Goal: Task Accomplishment & Management: Use online tool/utility

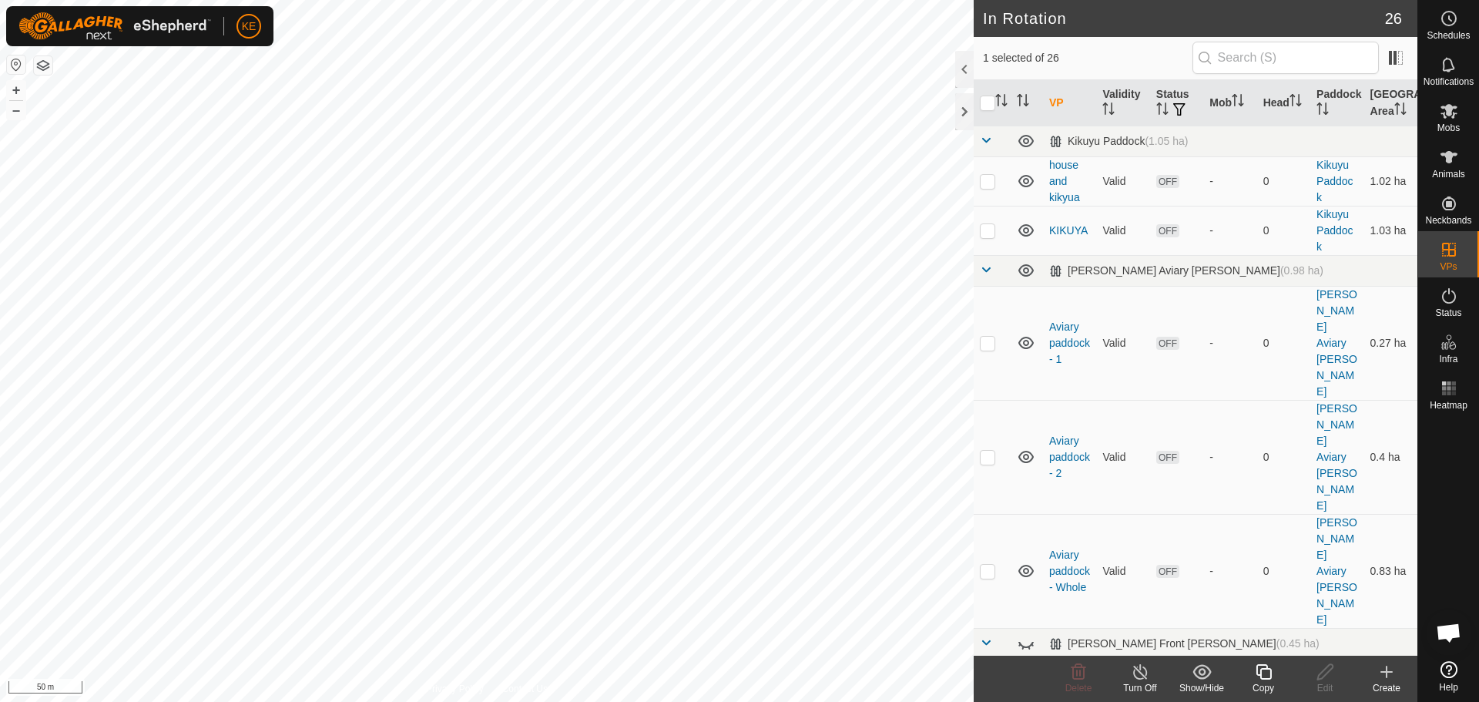
click at [1264, 676] on icon at bounding box center [1263, 671] width 19 height 18
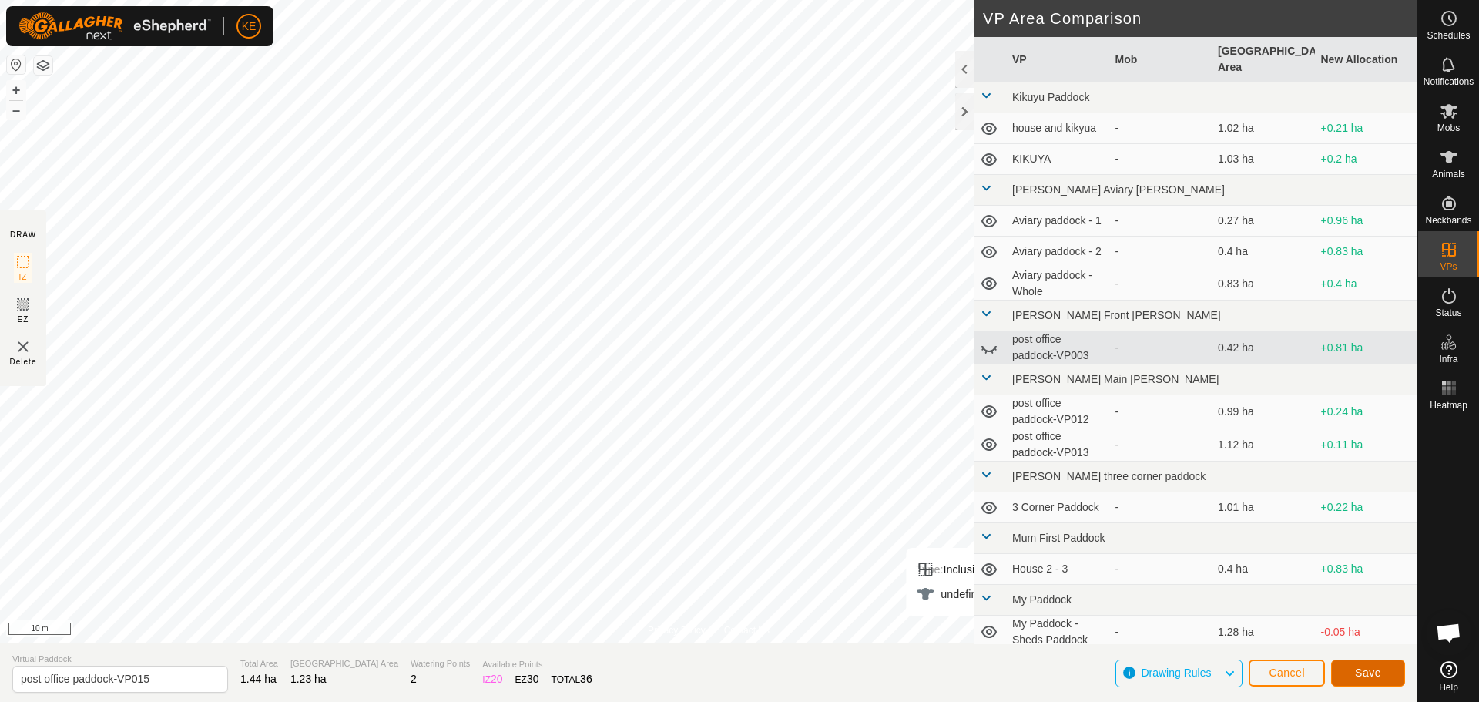
click at [1376, 670] on span "Save" at bounding box center [1368, 672] width 26 height 12
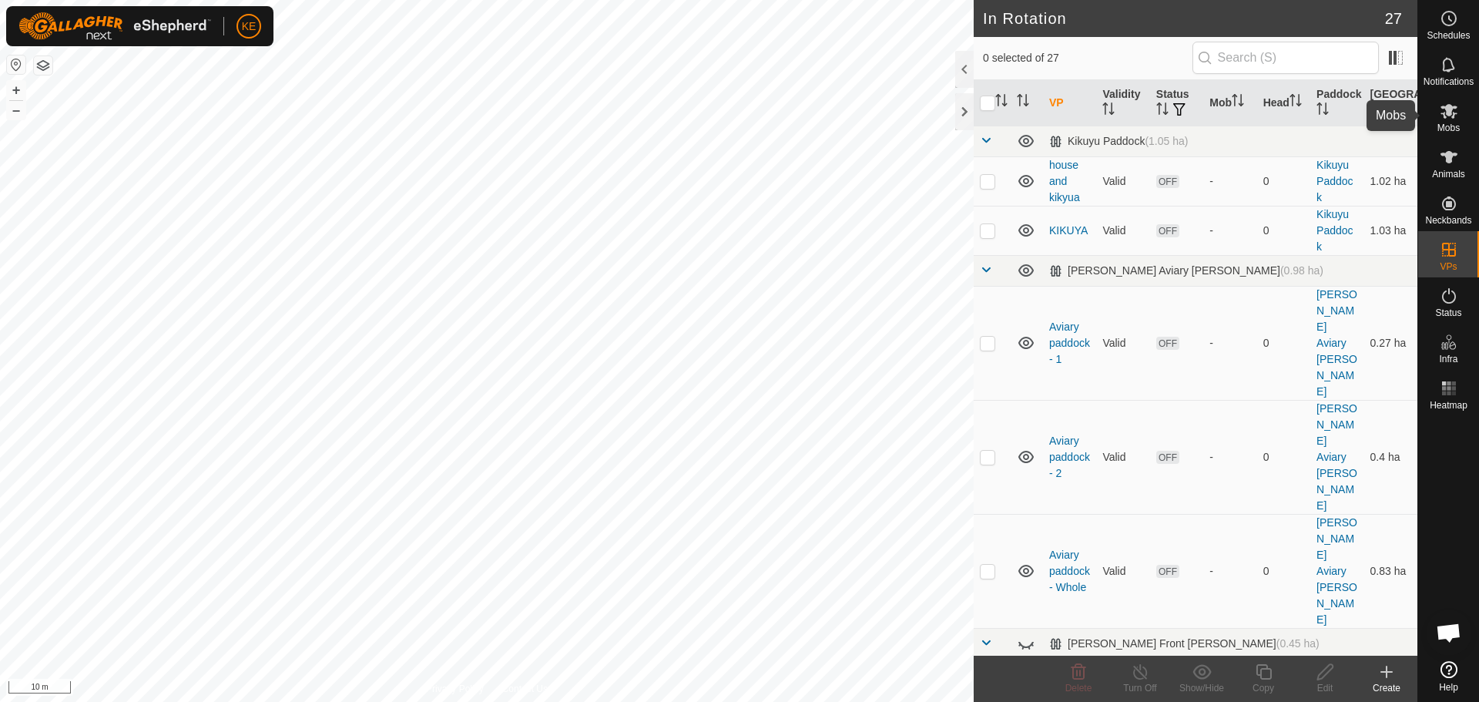
click at [1443, 119] on icon at bounding box center [1449, 111] width 18 height 18
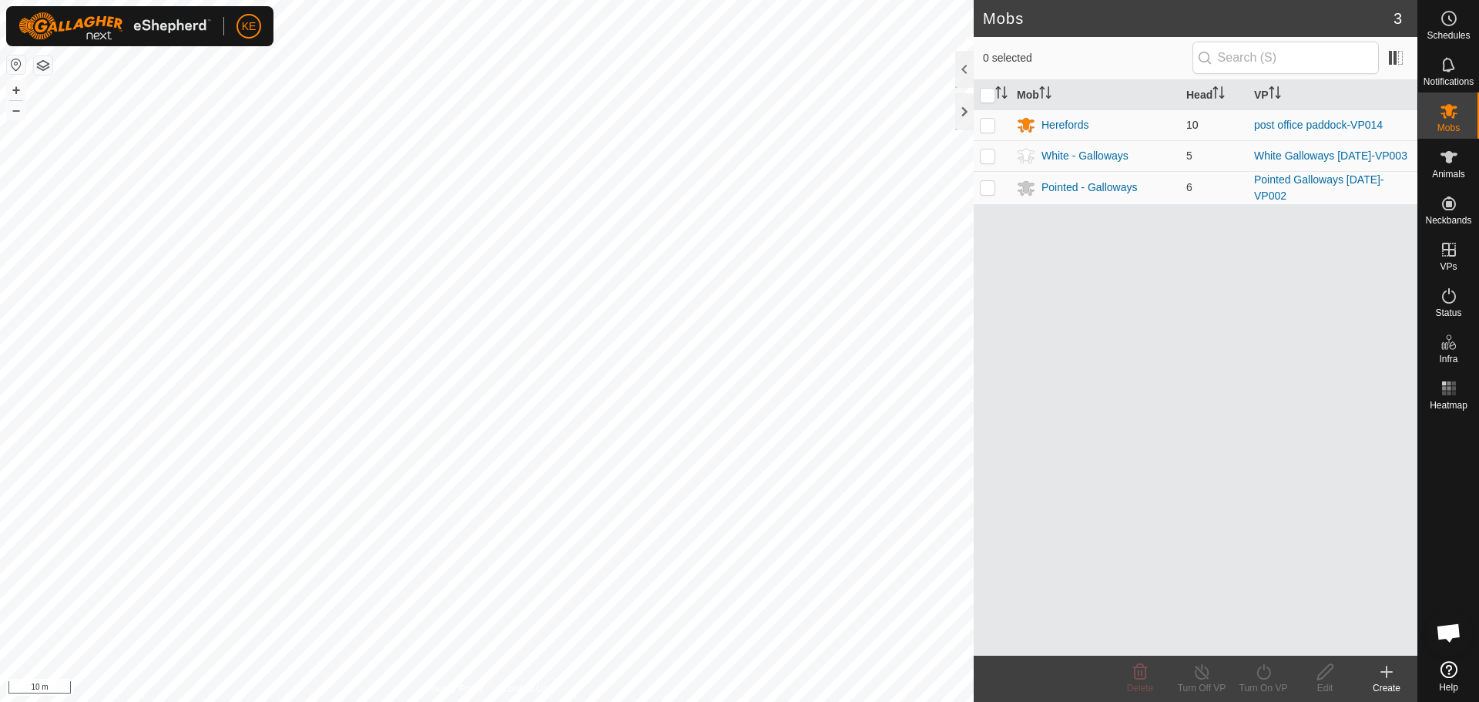
click at [986, 127] on p-checkbox at bounding box center [987, 125] width 15 height 12
checkbox input "true"
click at [1266, 673] on icon at bounding box center [1263, 671] width 19 height 18
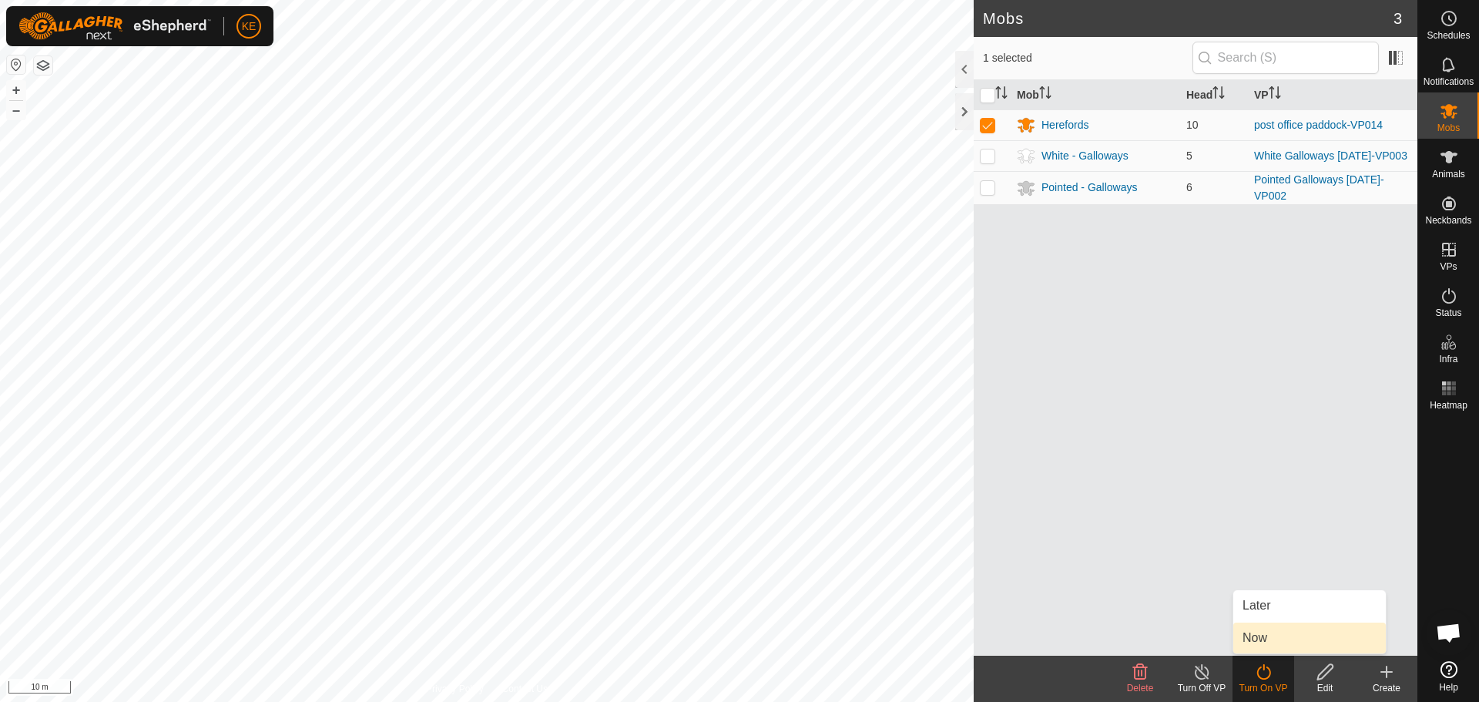
click at [1259, 638] on link "Now" at bounding box center [1309, 637] width 153 height 31
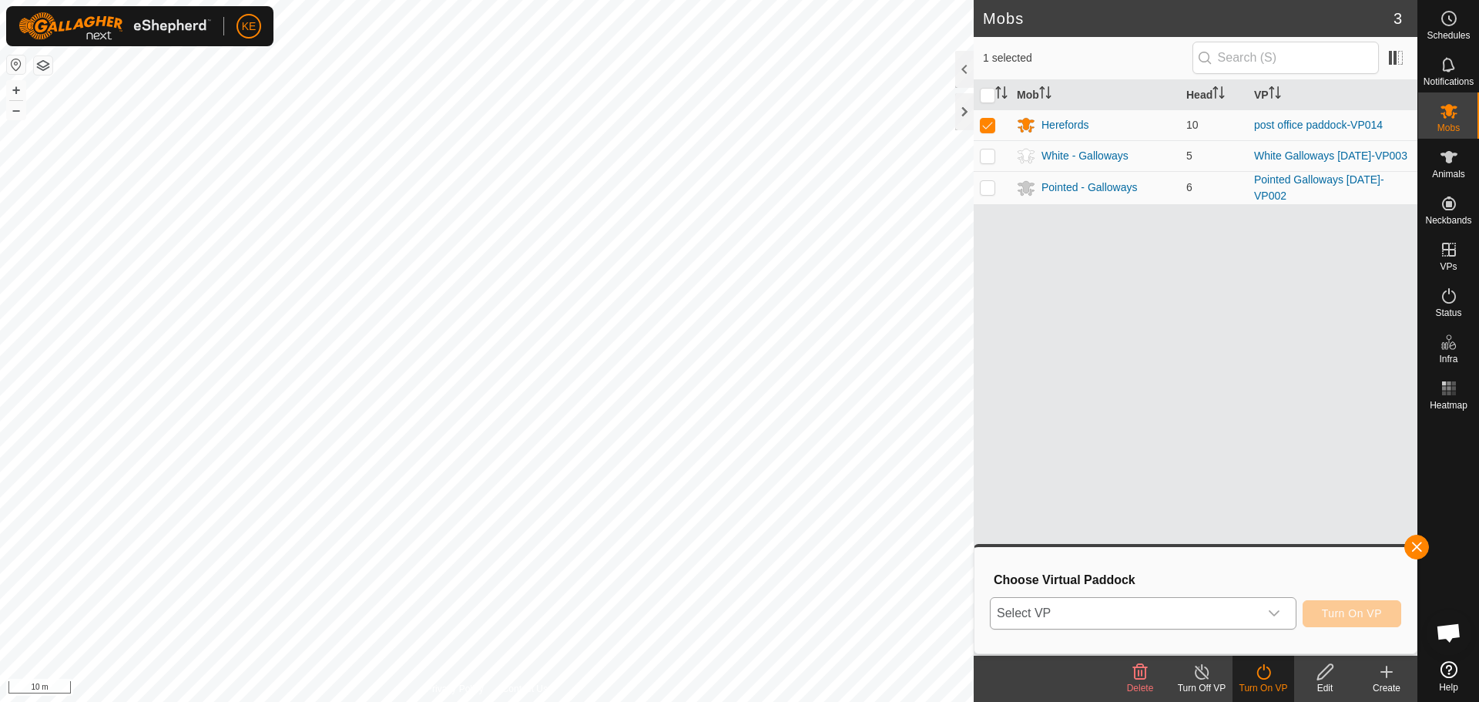
click at [1229, 612] on span "Select VP" at bounding box center [1125, 613] width 268 height 31
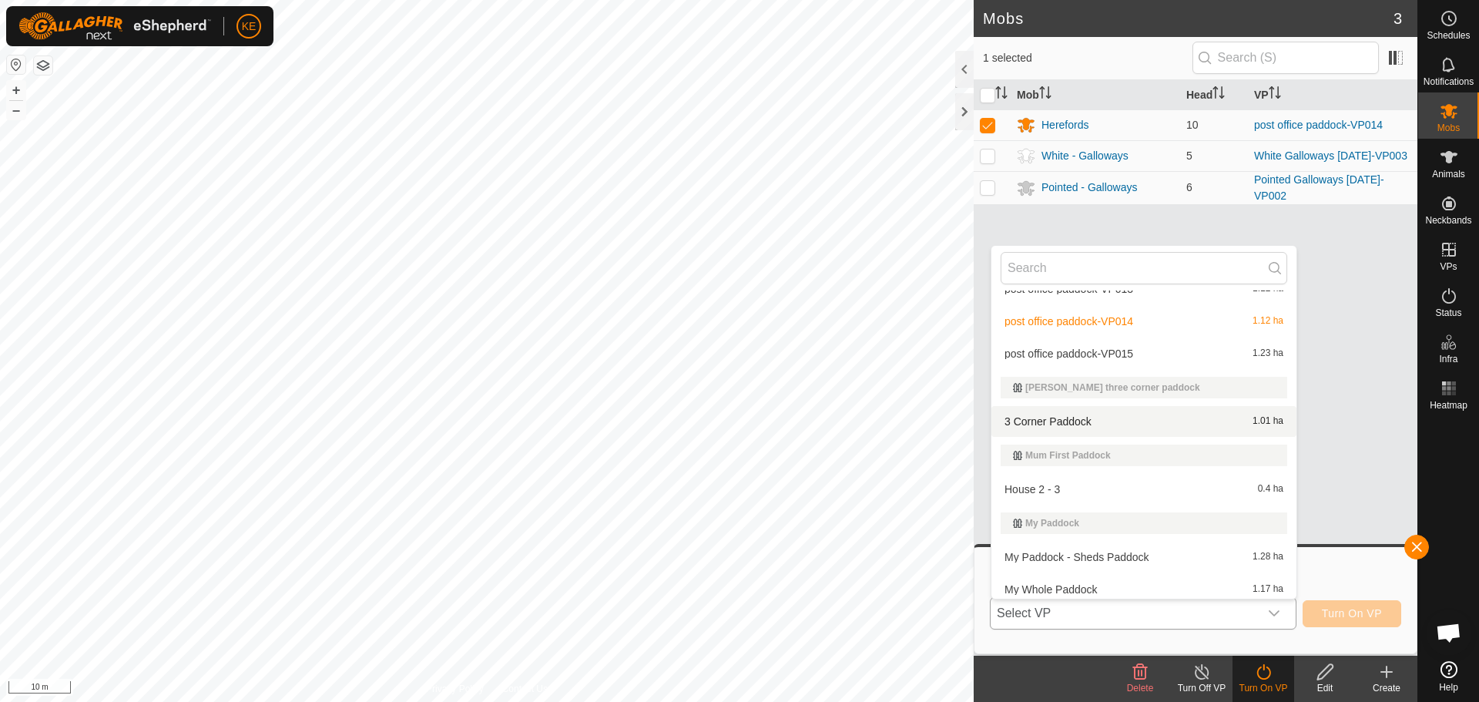
scroll to position [368, 0]
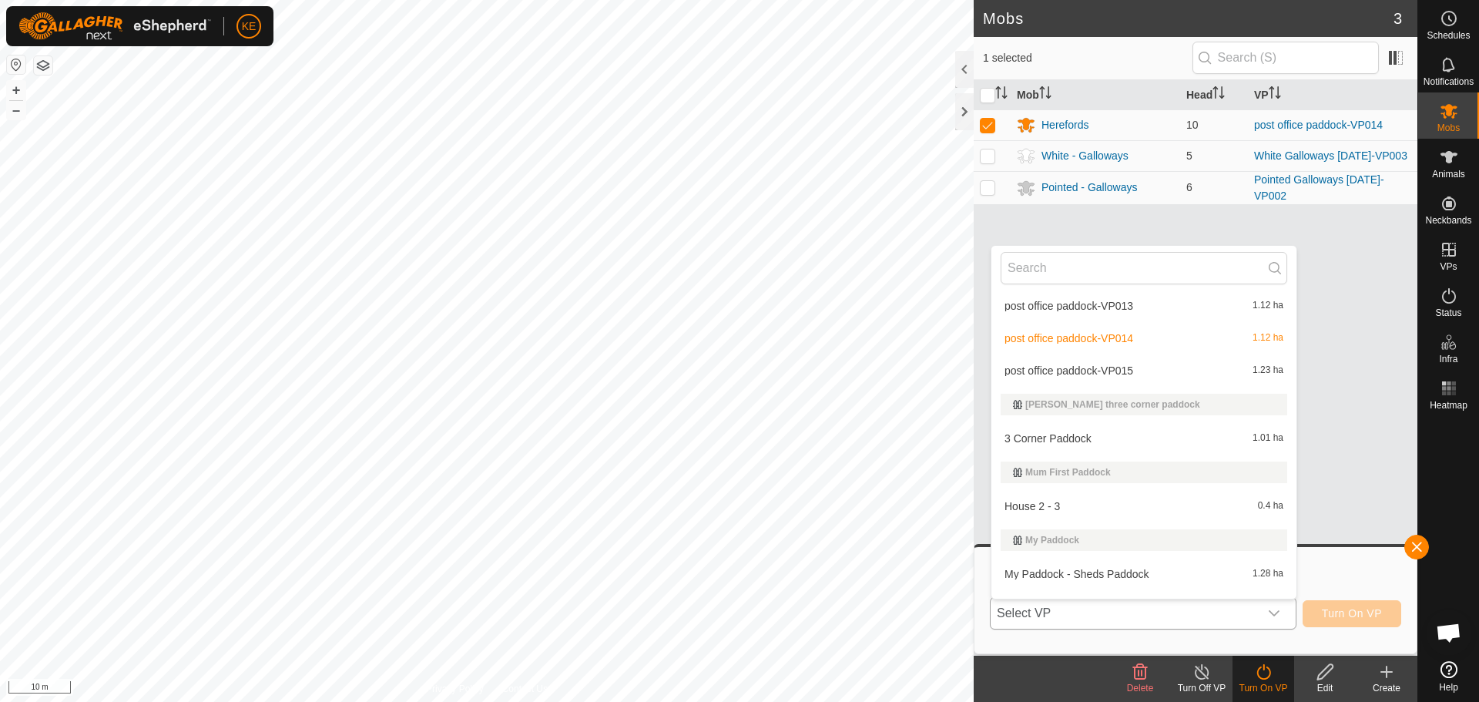
click at [1110, 370] on li "post office paddock-VP015 1.23 ha" at bounding box center [1143, 370] width 305 height 31
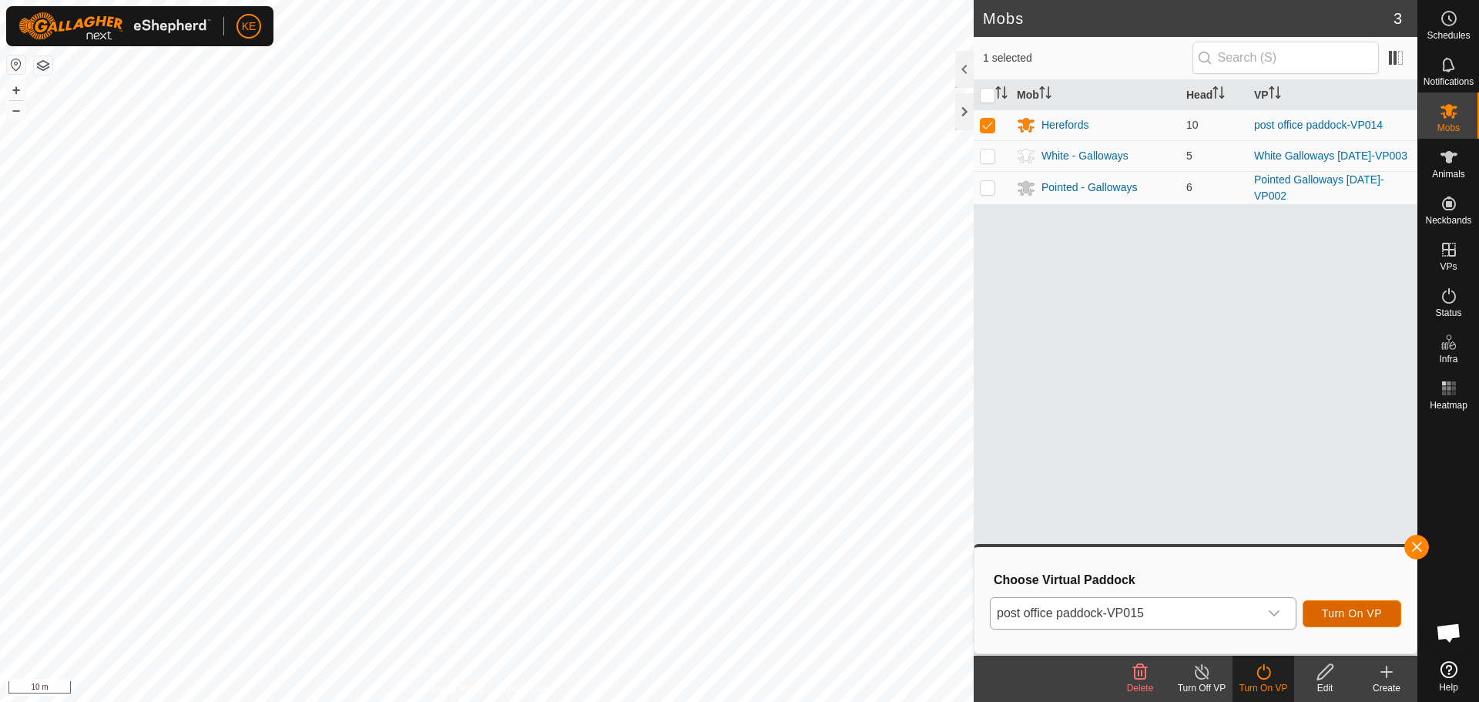
click at [1340, 610] on span "Turn On VP" at bounding box center [1352, 613] width 60 height 12
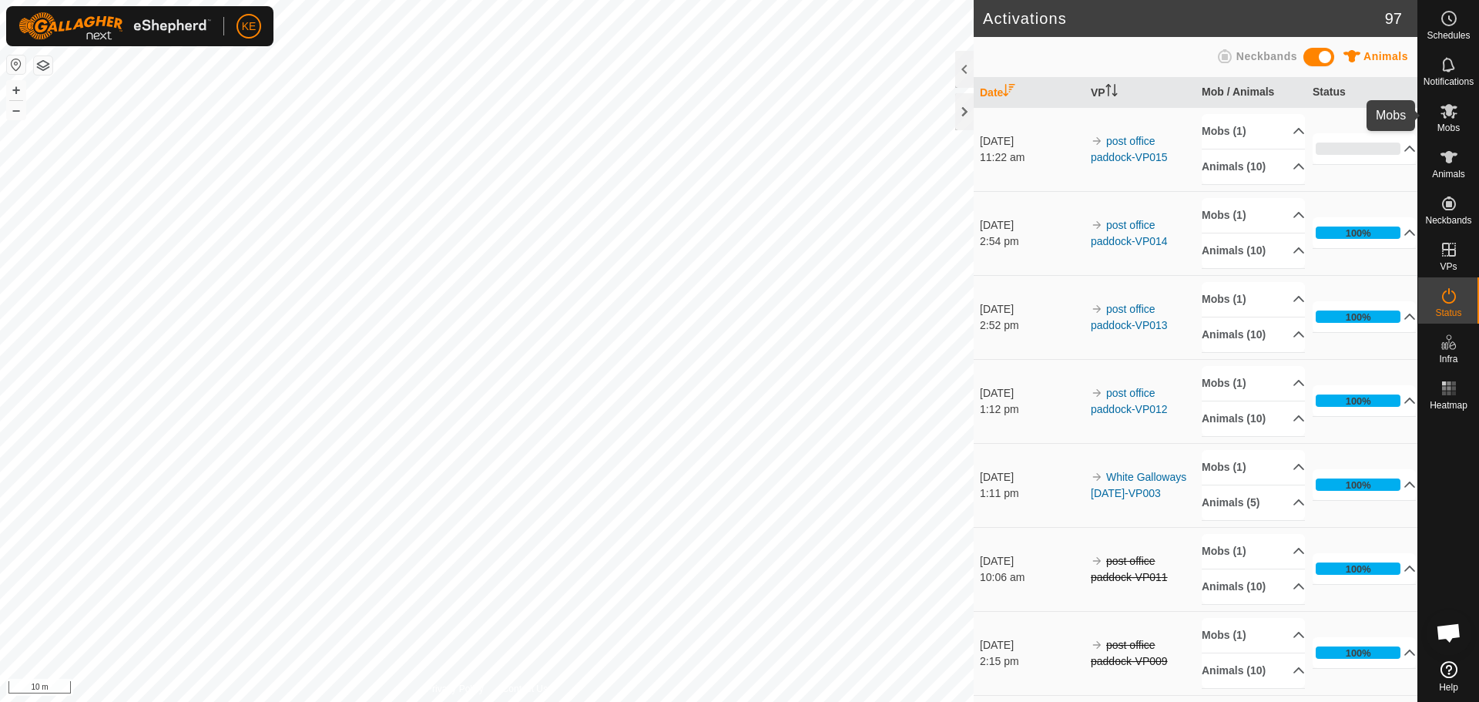
click at [1457, 114] on icon at bounding box center [1449, 111] width 18 height 18
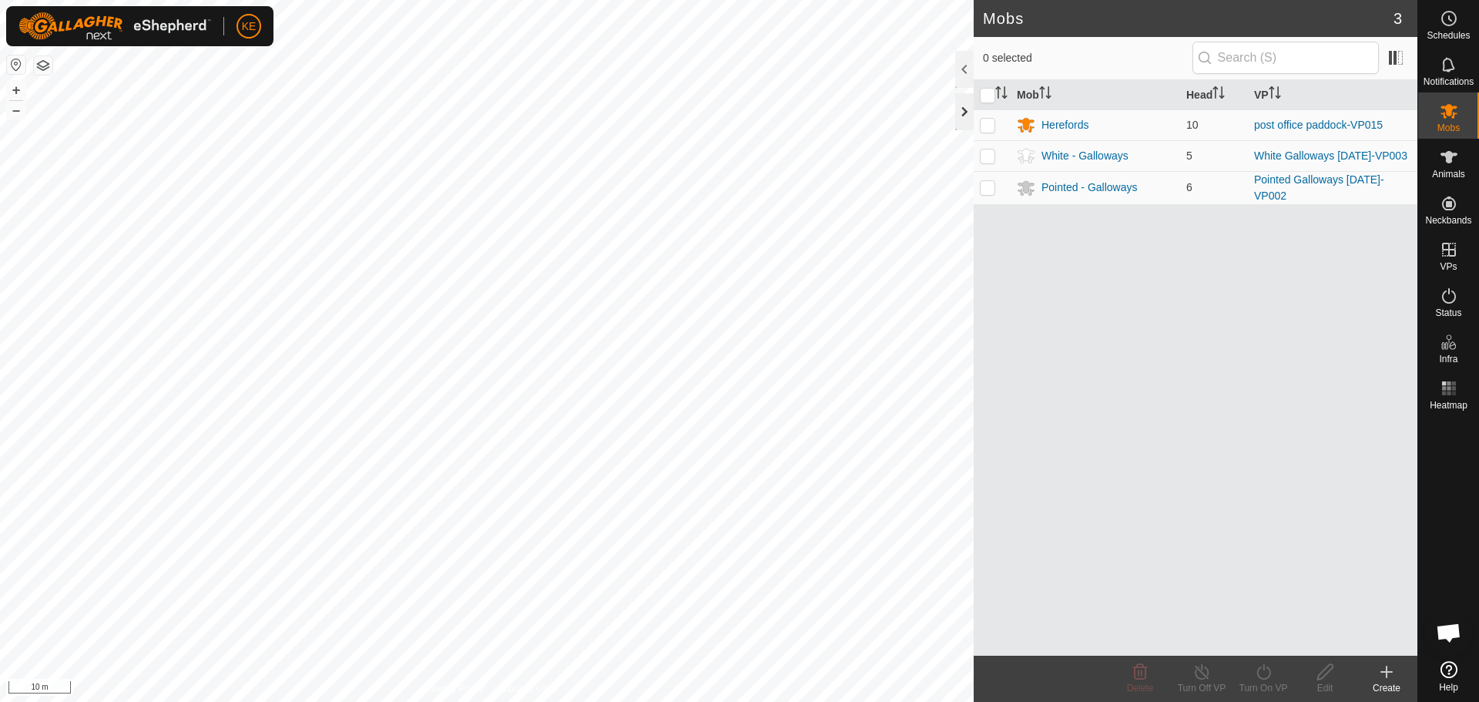
click at [959, 114] on div at bounding box center [964, 111] width 18 height 37
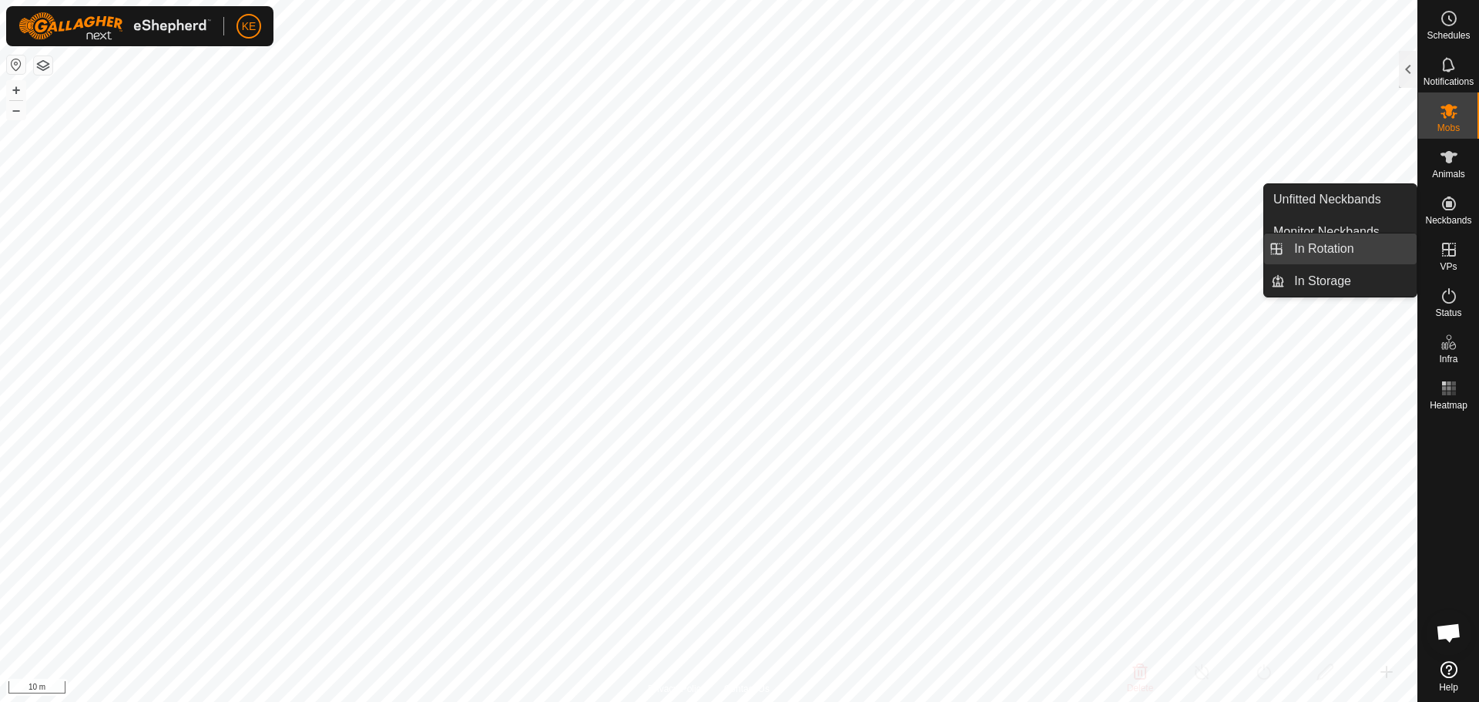
drag, startPoint x: 1384, startPoint y: 250, endPoint x: 1336, endPoint y: 255, distance: 48.0
click at [1384, 250] on link "In Rotation" at bounding box center [1351, 248] width 132 height 31
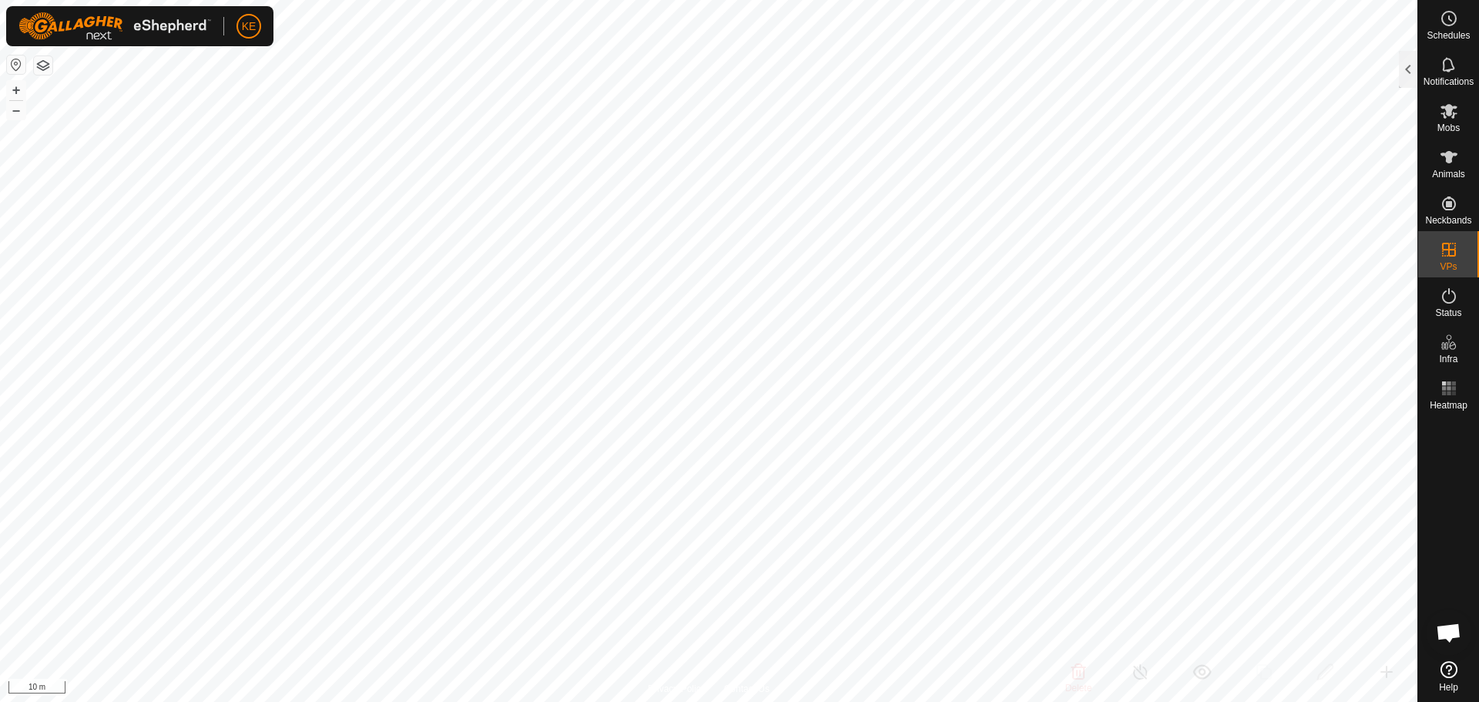
checkbox input "false"
checkbox input "true"
click at [1403, 52] on div at bounding box center [1408, 69] width 18 height 37
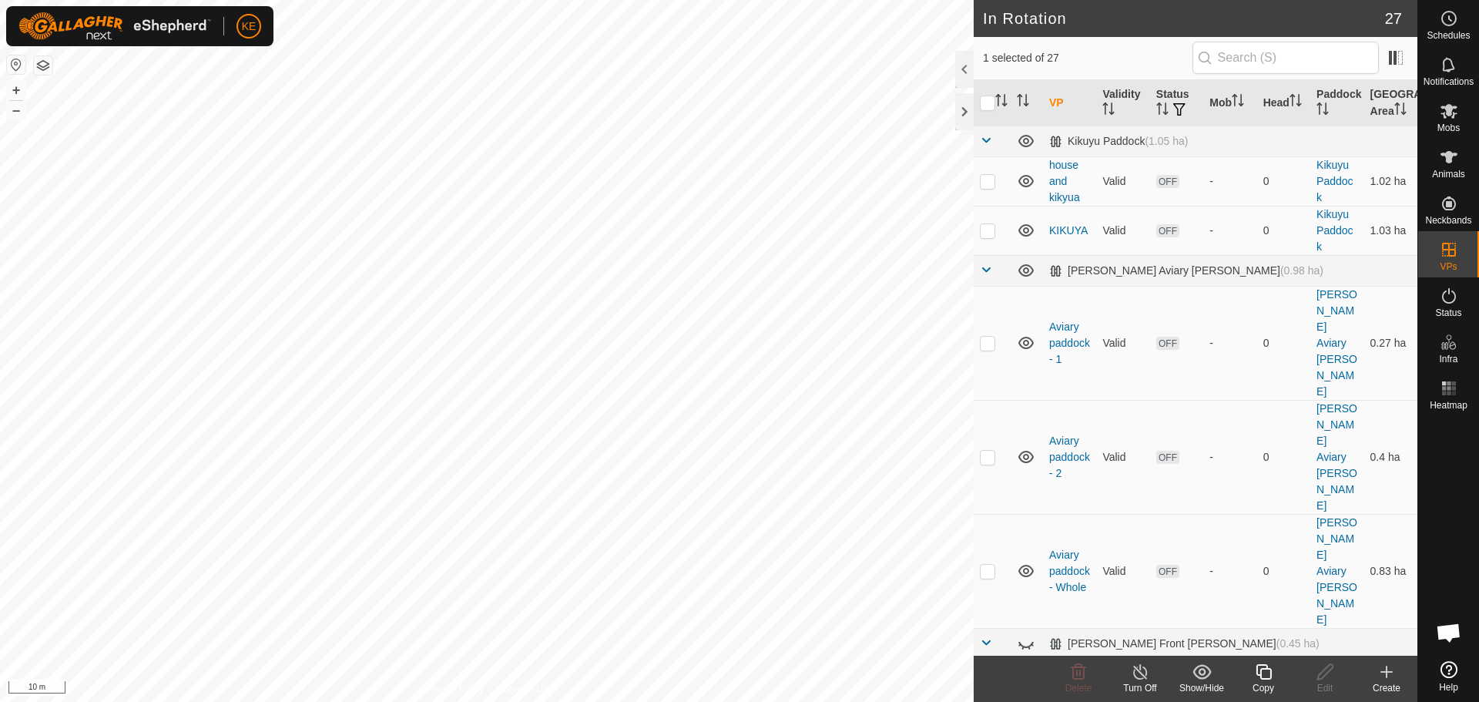
click at [1269, 673] on icon at bounding box center [1263, 671] width 19 height 18
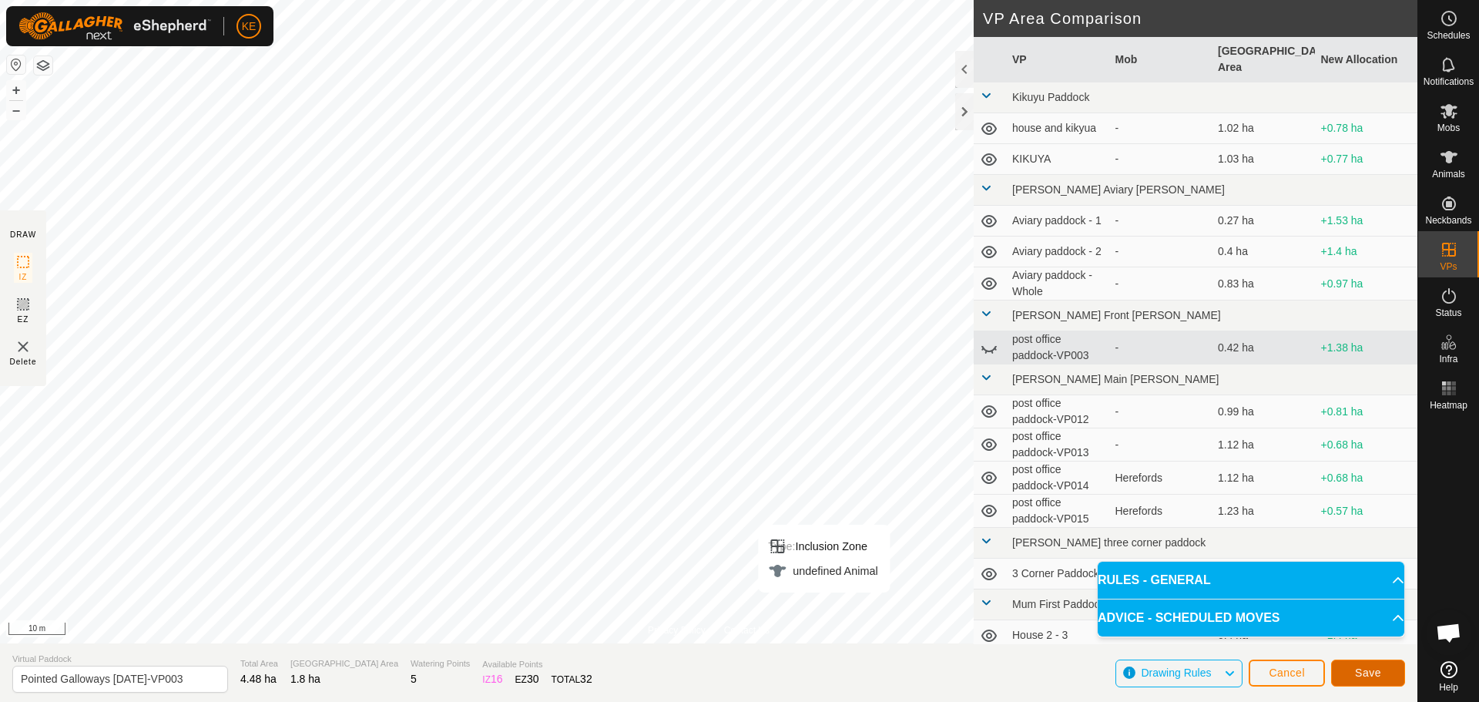
click at [1359, 673] on span "Save" at bounding box center [1368, 672] width 26 height 12
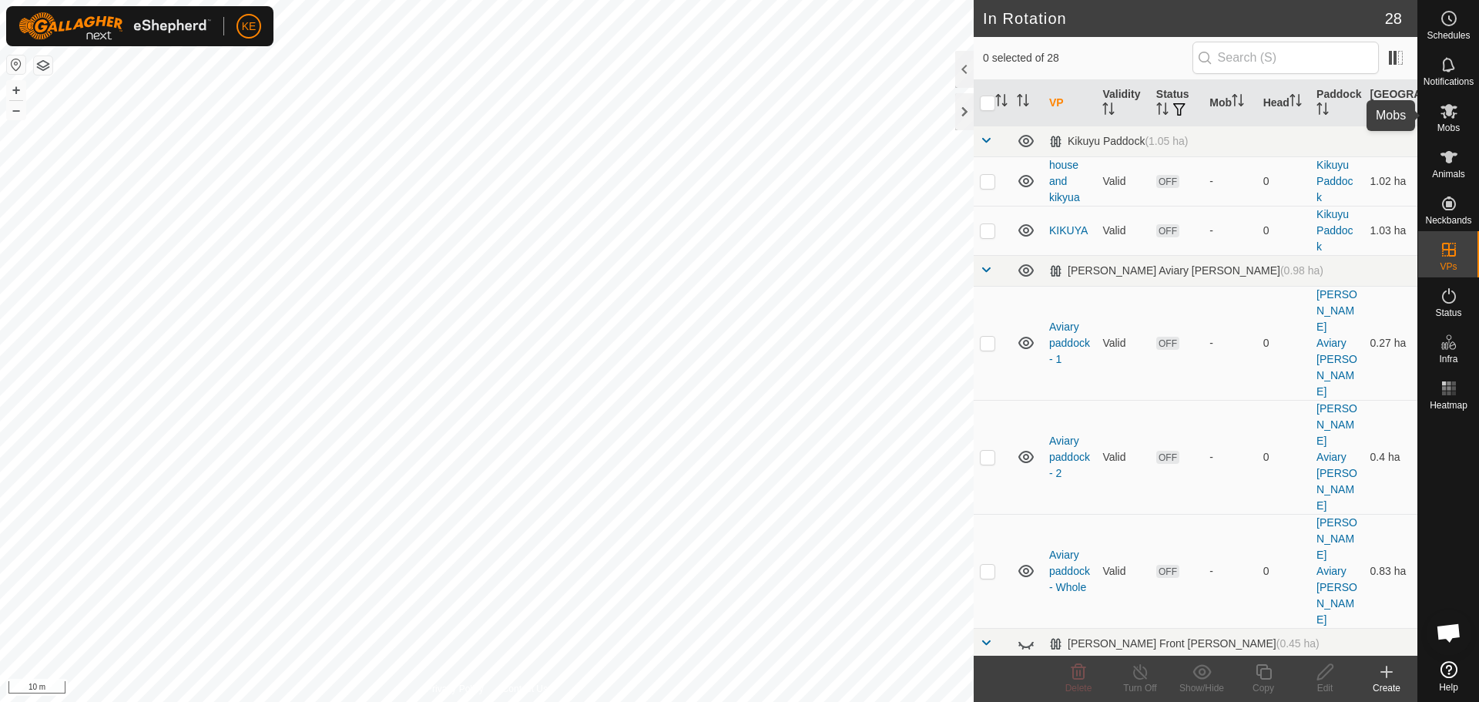
click at [1449, 126] on span "Mobs" at bounding box center [1448, 127] width 22 height 9
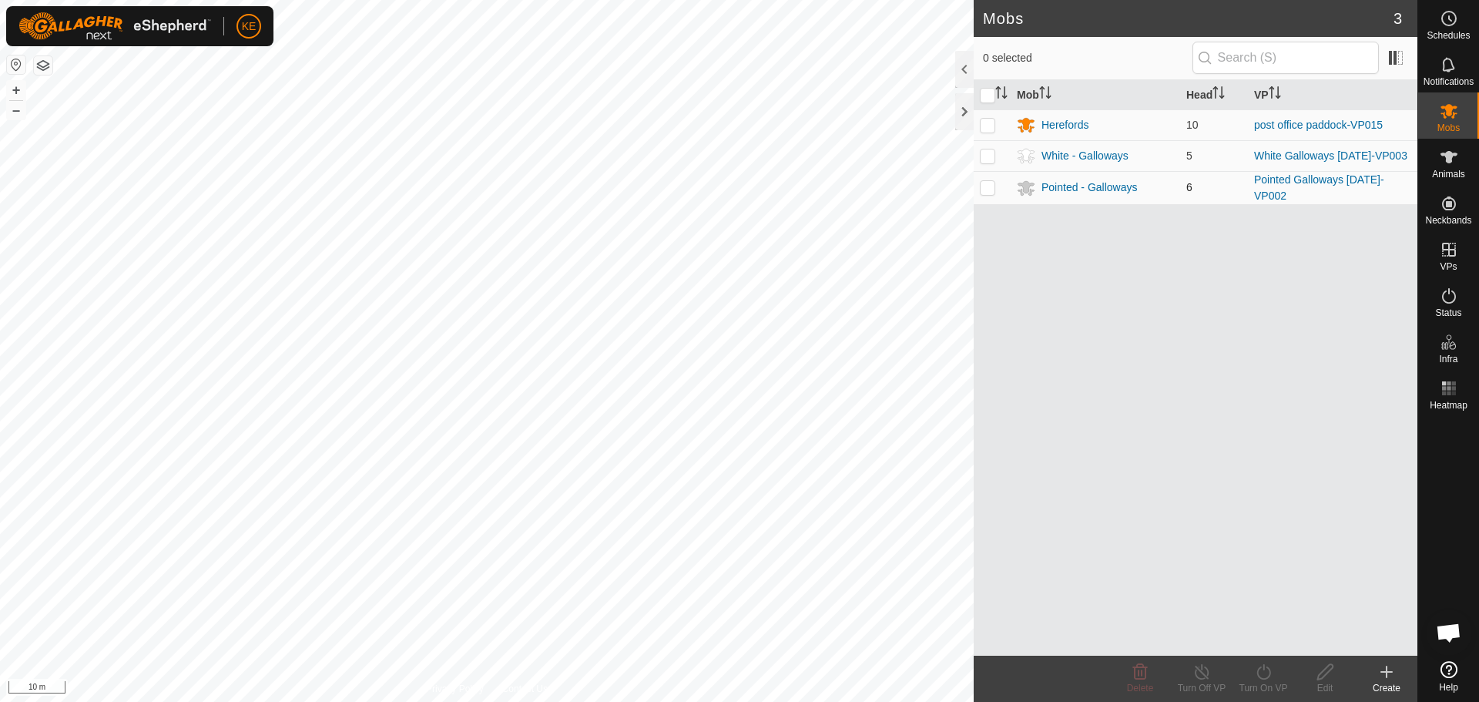
click at [987, 189] on p-checkbox at bounding box center [987, 187] width 15 height 12
checkbox input "true"
click at [1266, 669] on icon at bounding box center [1263, 671] width 19 height 18
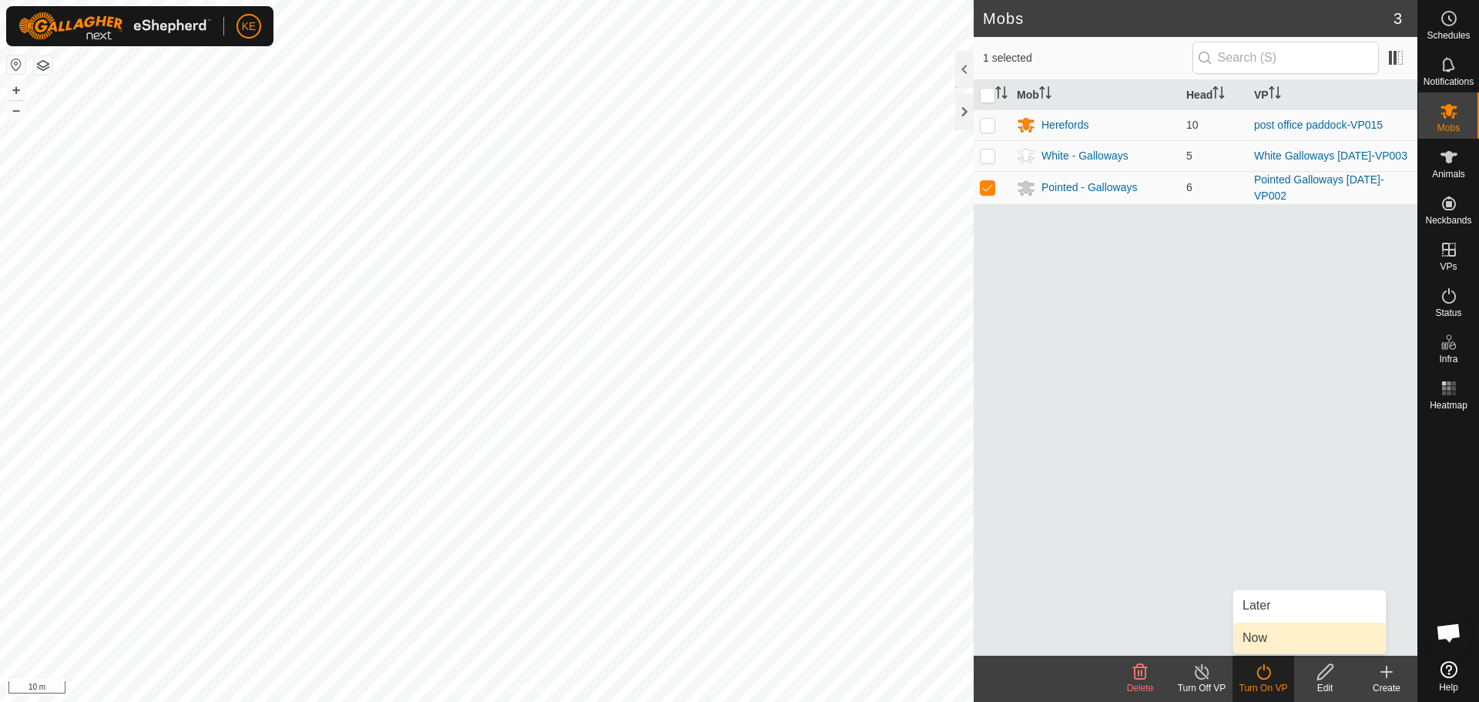
click at [1266, 643] on link "Now" at bounding box center [1309, 637] width 153 height 31
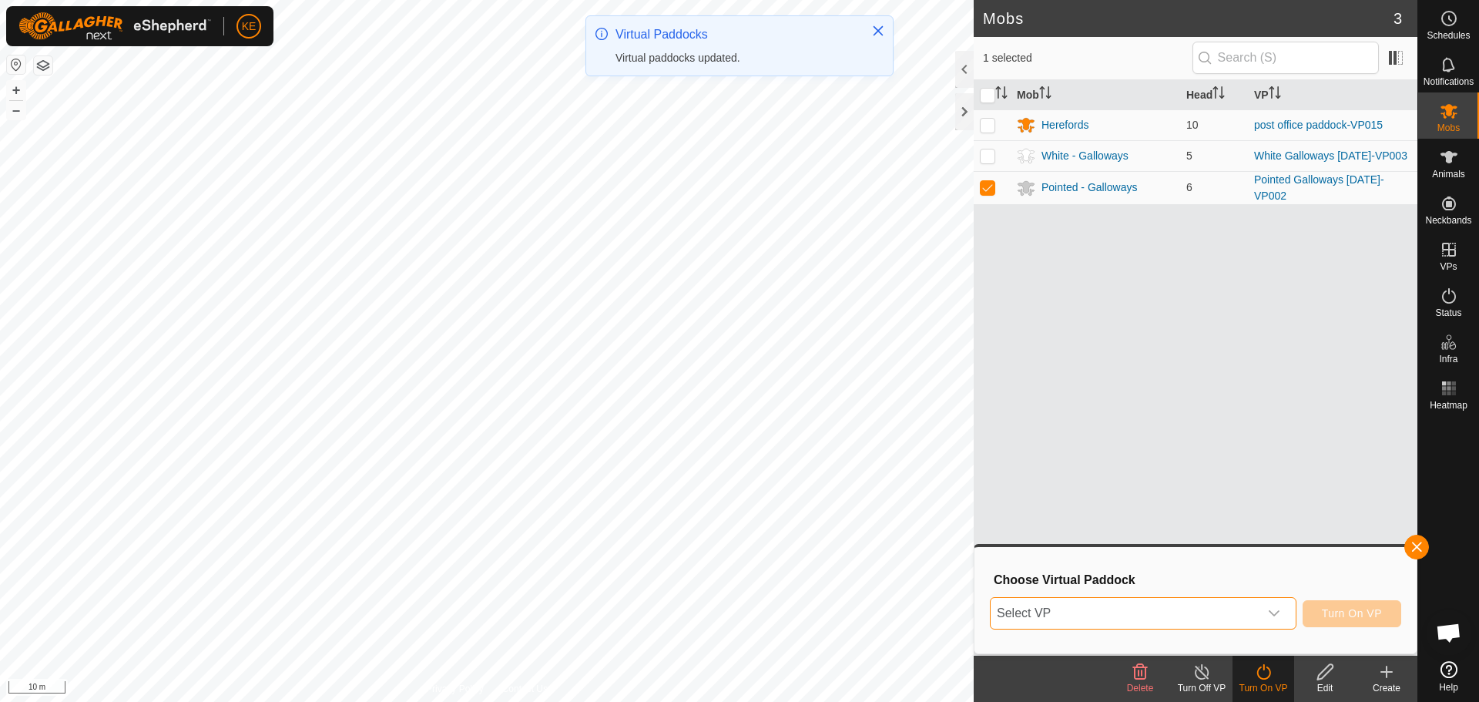
click at [1241, 620] on span "Select VP" at bounding box center [1125, 613] width 268 height 31
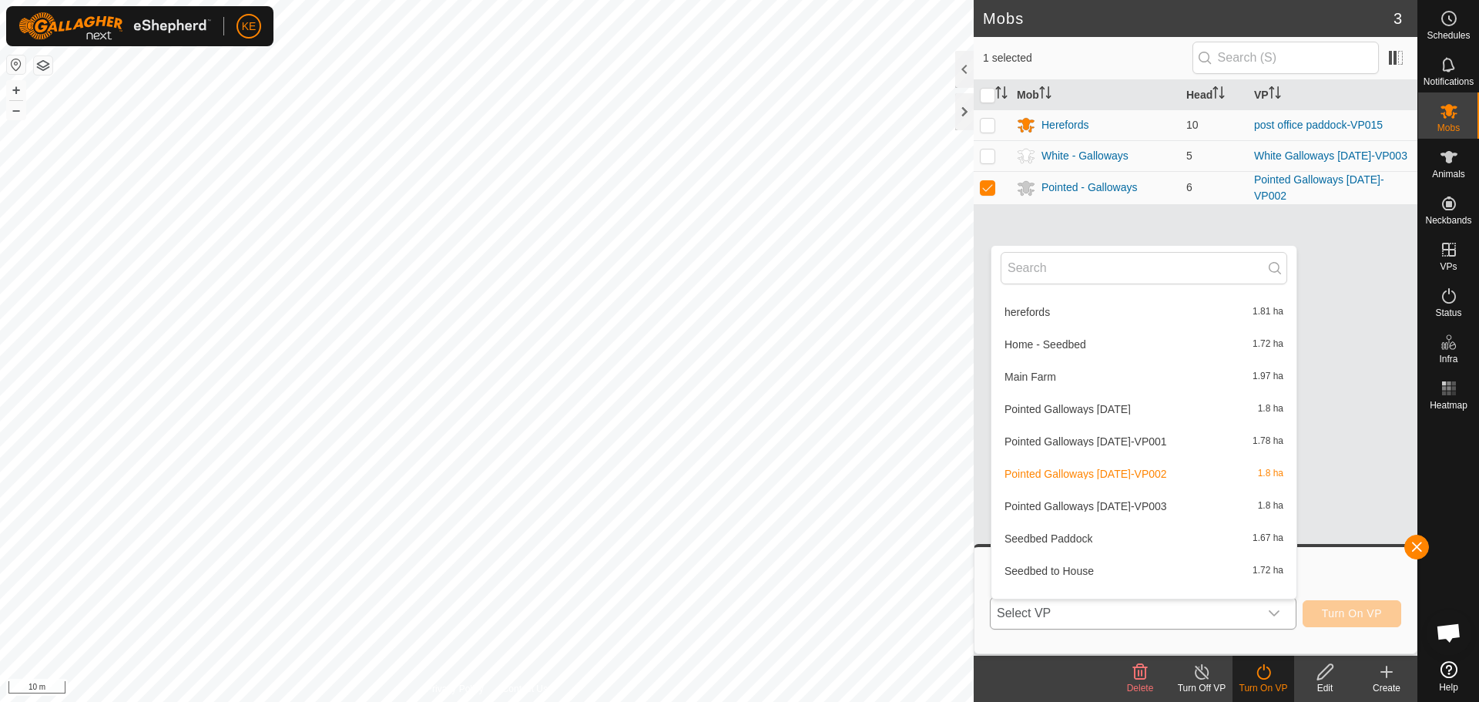
scroll to position [802, 0]
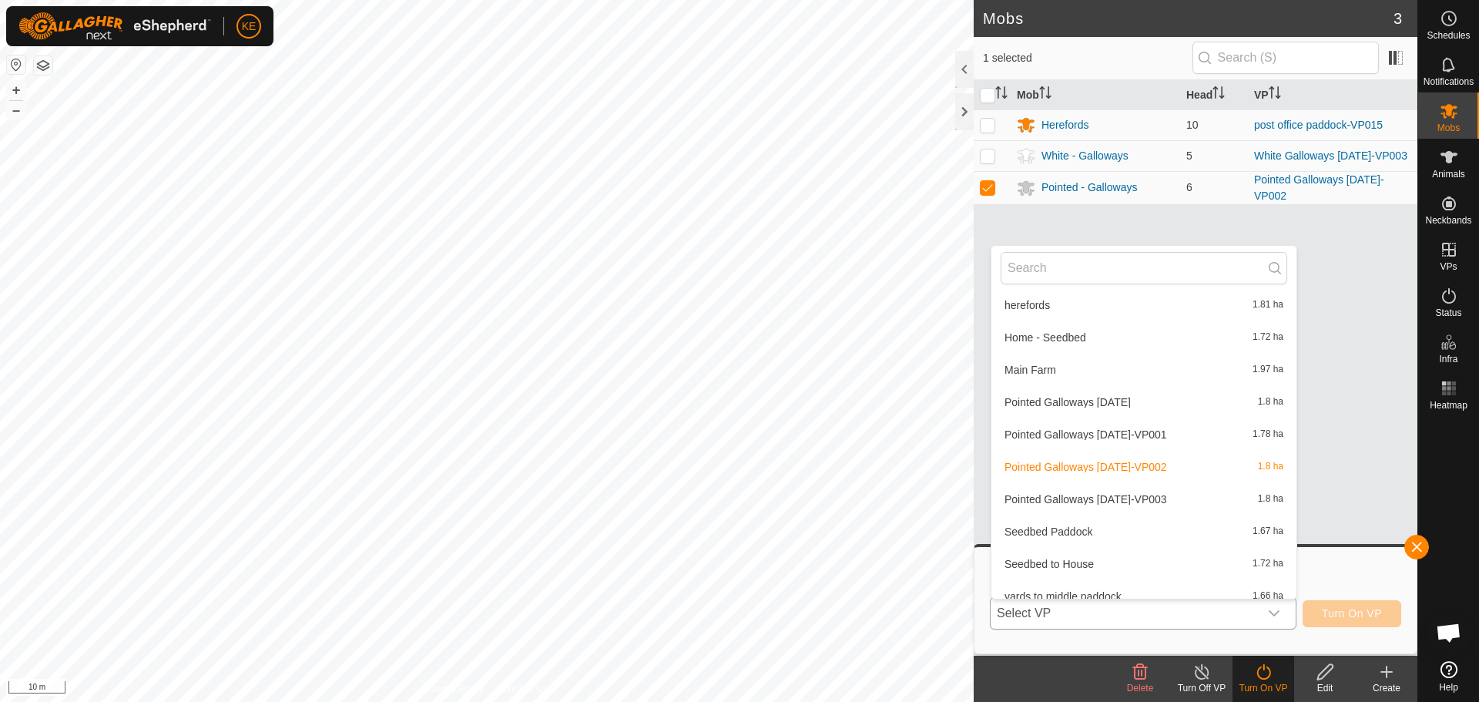
click at [1166, 499] on li "Pointed Galloways [DATE]-VP003 1.8 ha" at bounding box center [1143, 499] width 305 height 31
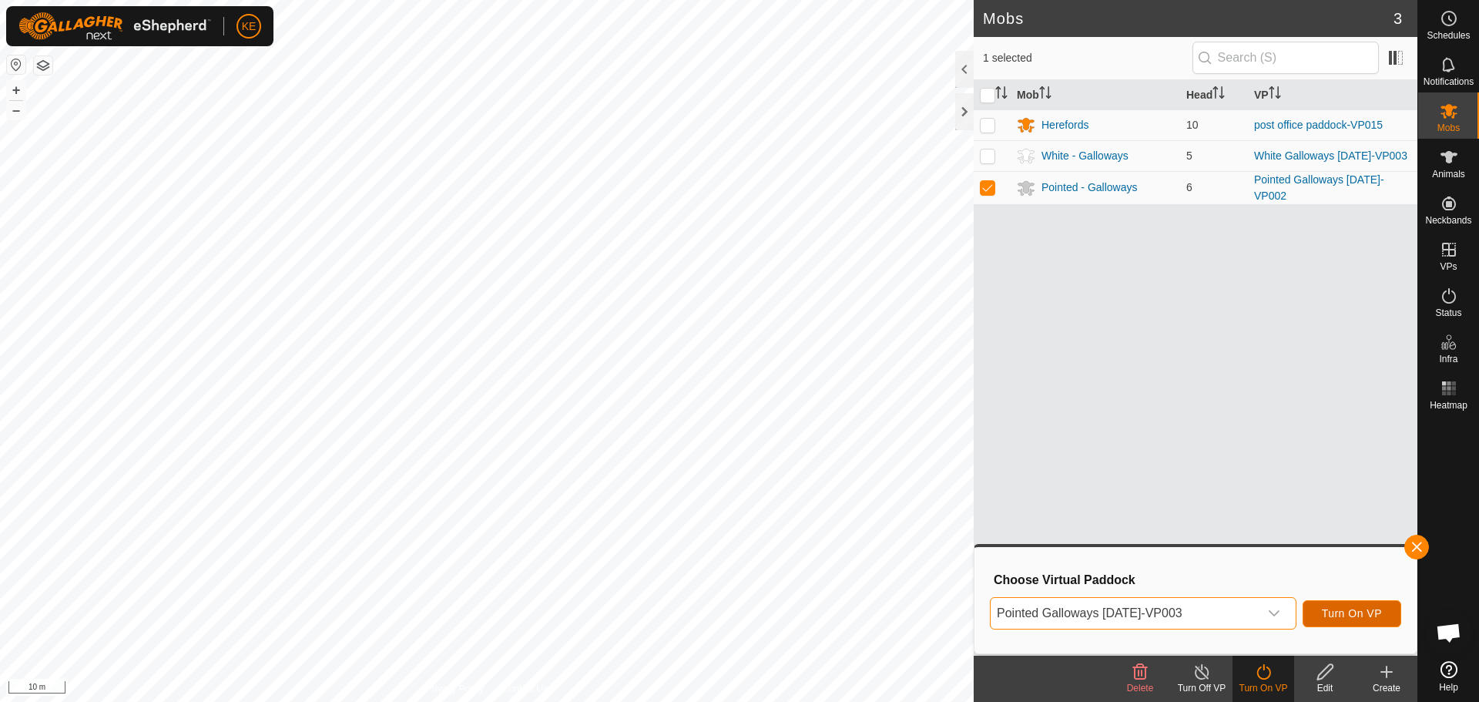
click at [1339, 615] on span "Turn On VP" at bounding box center [1352, 613] width 60 height 12
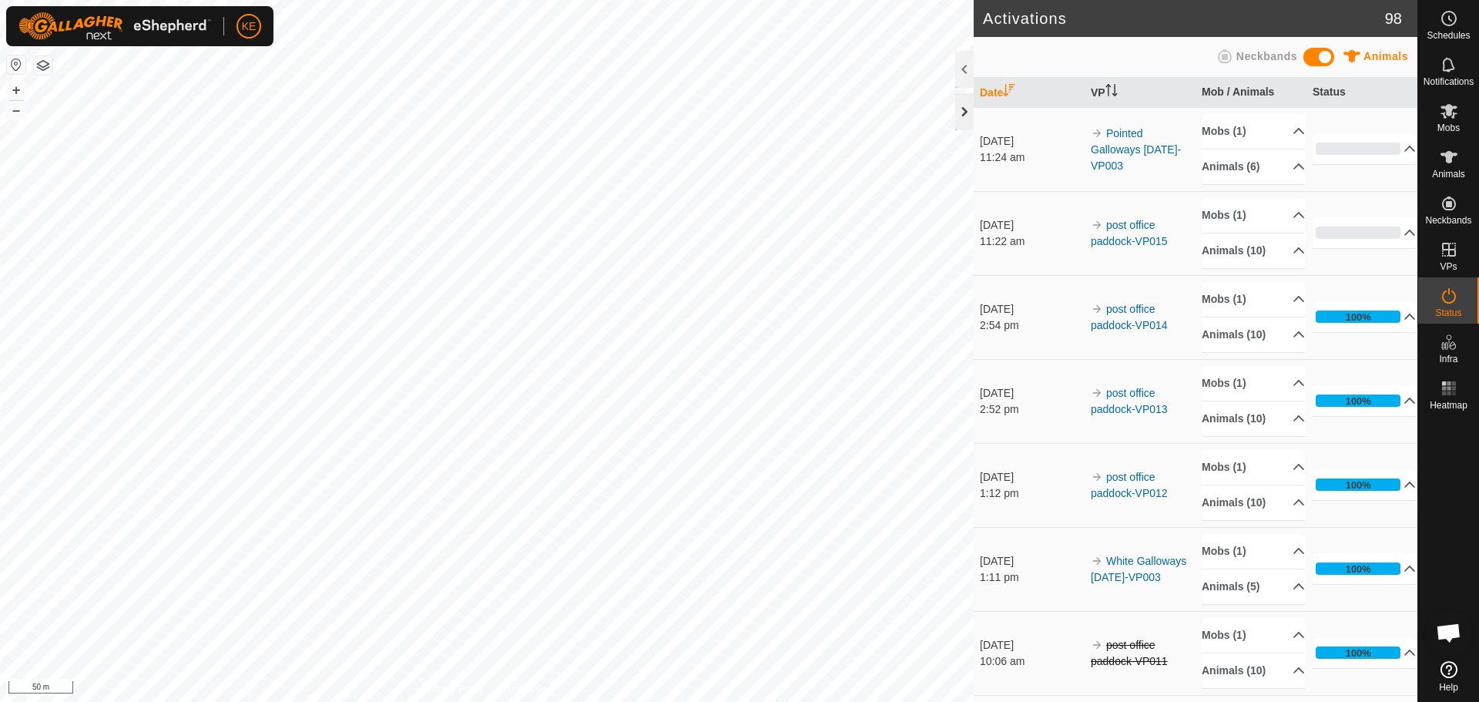
click at [964, 116] on div at bounding box center [964, 111] width 18 height 37
